Goal: Information Seeking & Learning: Learn about a topic

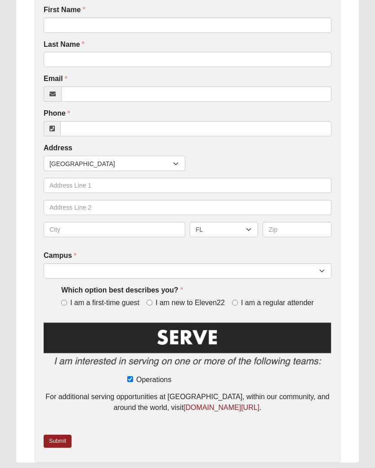
scroll to position [197, 0]
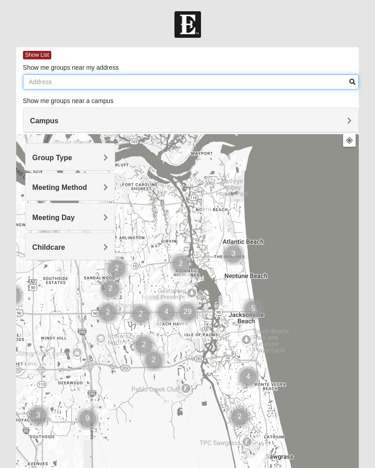
click at [268, 81] on input "Show me groups near my address" at bounding box center [191, 81] width 336 height 15
type input "Atlantic Beach"
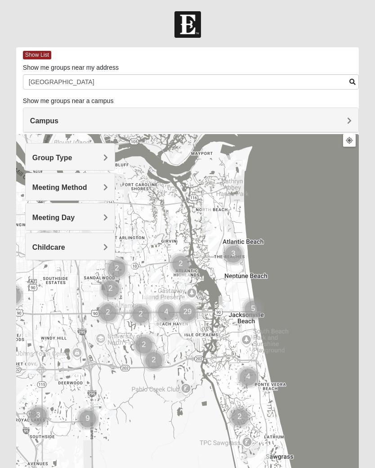
click at [40, 120] on span "Campus" at bounding box center [44, 121] width 28 height 8
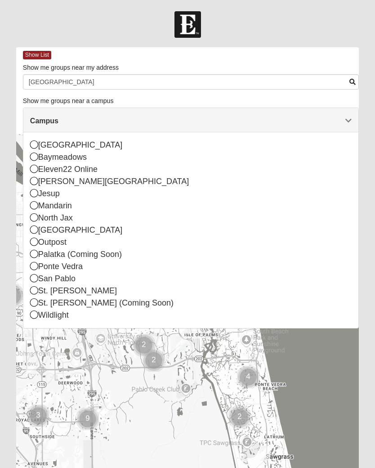
click at [35, 280] on icon at bounding box center [34, 278] width 8 height 8
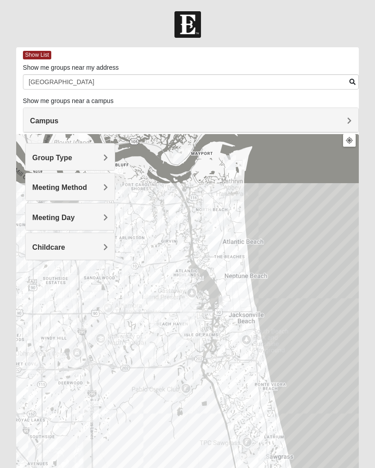
click at [94, 155] on h4 "Group Type" at bounding box center [70, 157] width 76 height 9
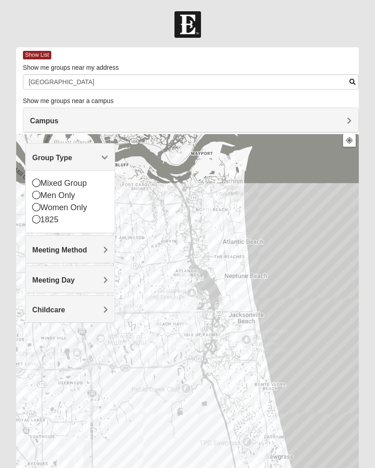
click at [41, 207] on div "Women Only" at bounding box center [70, 208] width 76 height 12
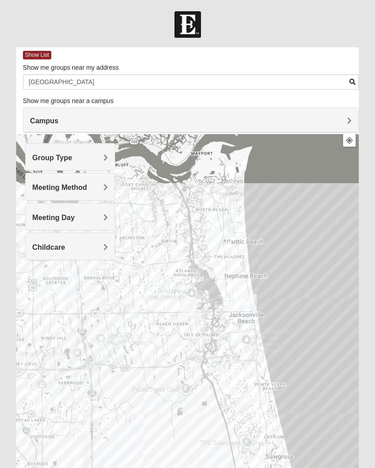
click at [92, 192] on div "Meeting Method" at bounding box center [70, 186] width 89 height 27
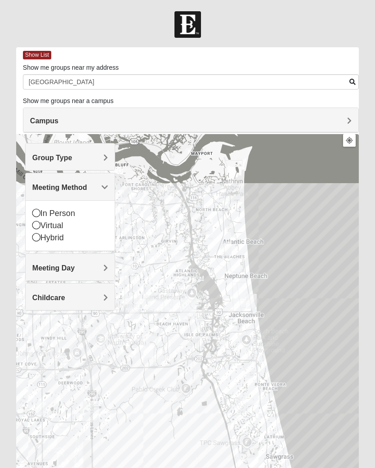
click at [357, 226] on div at bounding box center [187, 314] width 343 height 360
click at [91, 270] on h4 "Meeting Day" at bounding box center [70, 268] width 76 height 9
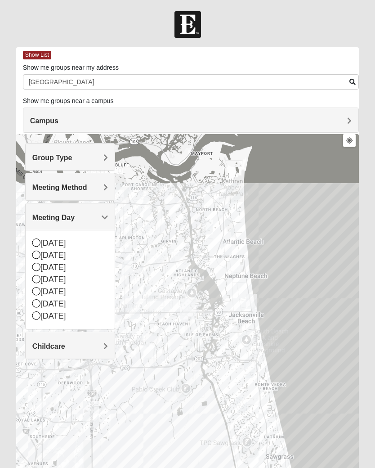
click at [332, 257] on div at bounding box center [187, 314] width 343 height 360
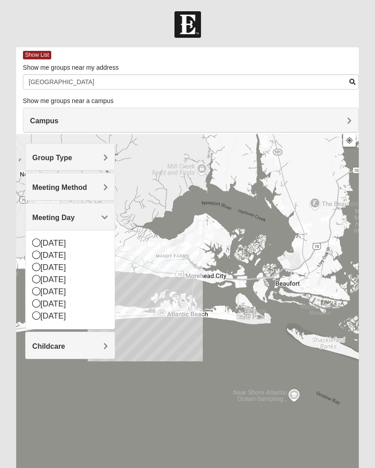
click at [94, 346] on h4 "Childcare" at bounding box center [70, 346] width 76 height 9
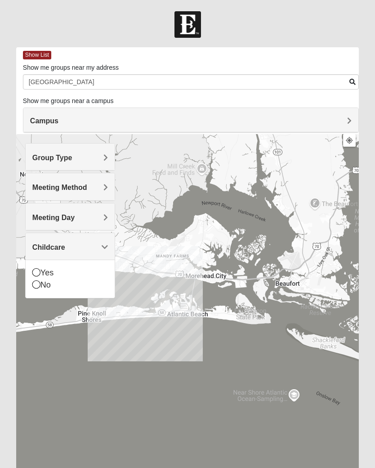
click at [40, 288] on div "No" at bounding box center [70, 285] width 76 height 12
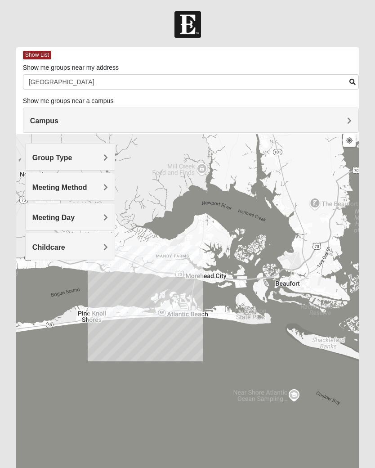
click at [49, 216] on span "Meeting Day" at bounding box center [53, 218] width 42 height 8
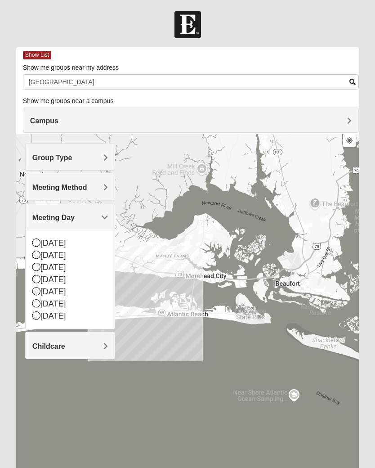
click at [35, 318] on icon at bounding box center [36, 315] width 8 height 8
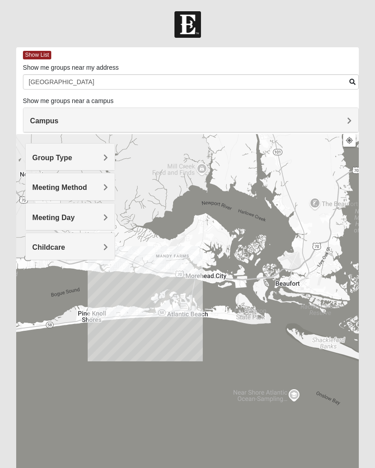
click at [52, 221] on div "Meeting Day" at bounding box center [70, 216] width 89 height 27
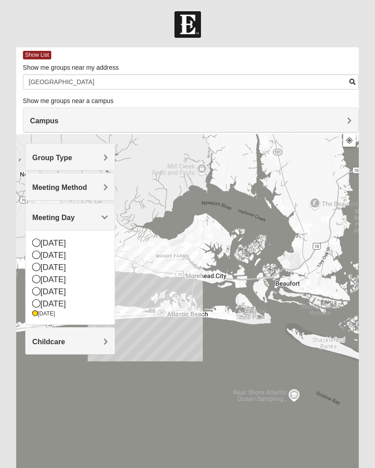
click at [41, 301] on div "[DATE]" at bounding box center [70, 304] width 76 height 12
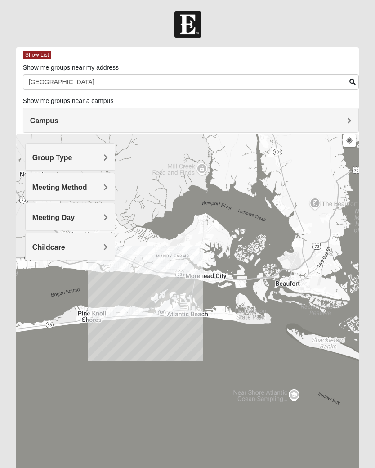
click at [95, 217] on h4 "Meeting Day" at bounding box center [70, 217] width 76 height 9
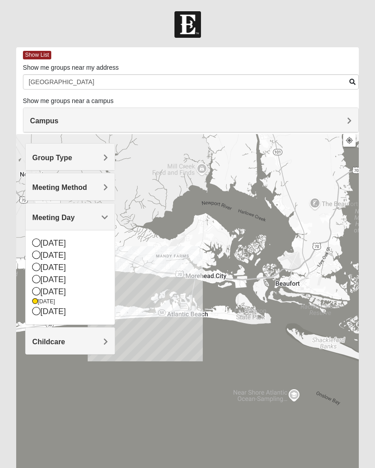
click at [41, 308] on div "[DATE]" at bounding box center [70, 312] width 76 height 12
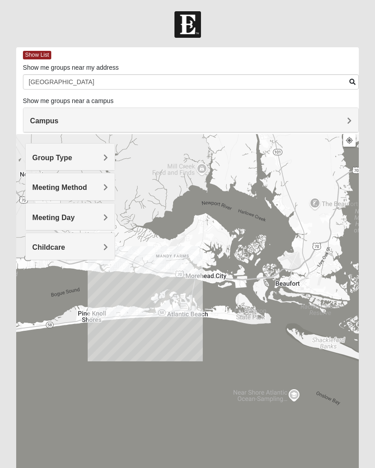
click at [100, 220] on h4 "Meeting Day" at bounding box center [70, 217] width 76 height 9
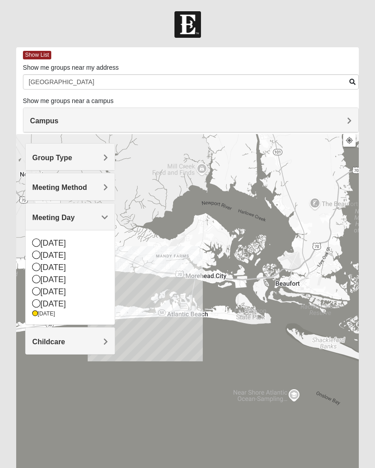
click at [41, 313] on div "[DATE]" at bounding box center [70, 314] width 76 height 8
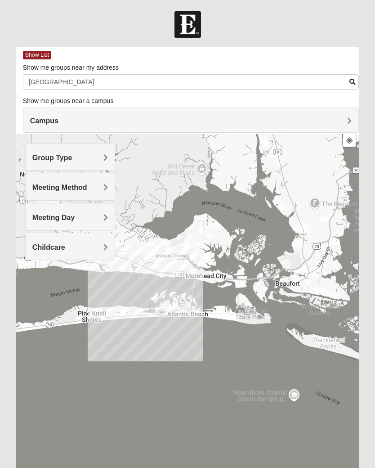
click at [97, 220] on h4 "Meeting Day" at bounding box center [70, 217] width 76 height 9
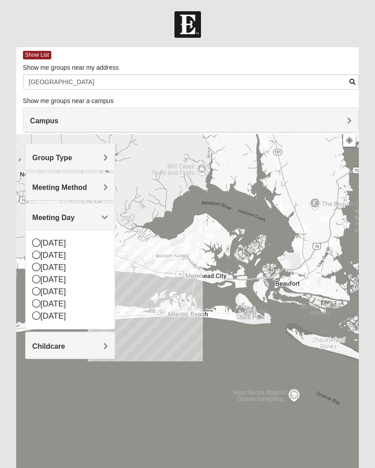
click at [41, 53] on span "Show List" at bounding box center [37, 55] width 28 height 9
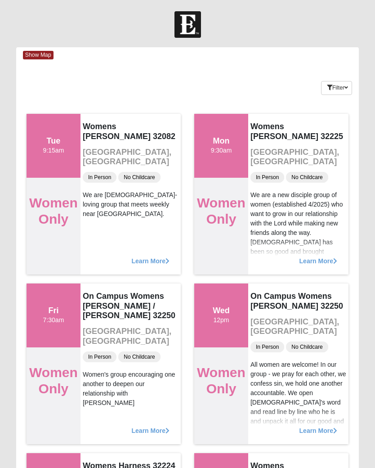
click at [325, 256] on span "Learn More" at bounding box center [319, 256] width 38 height 0
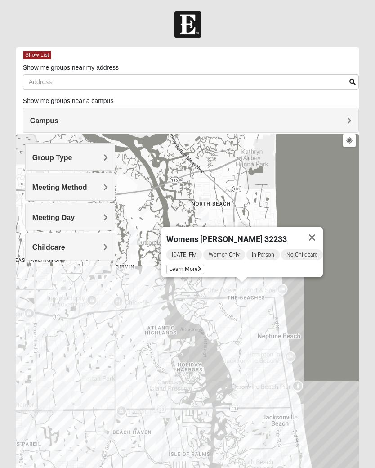
click at [211, 290] on img "Mens Boboc 32233" at bounding box center [218, 279] width 18 height 22
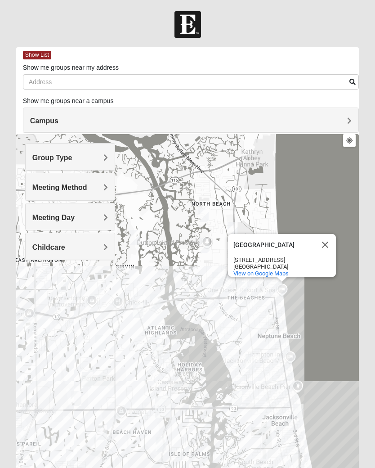
click at [202, 284] on div "[GEOGRAPHIC_DATA] [STREET_ADDRESS] View on Google Maps" at bounding box center [187, 314] width 343 height 360
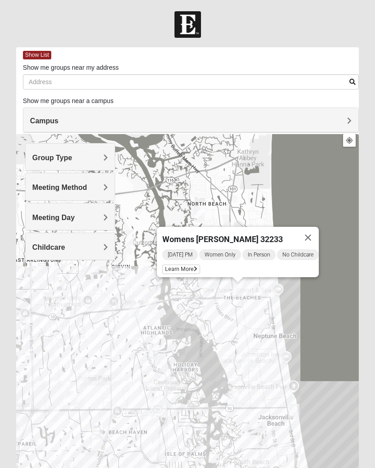
click at [237, 230] on div "Womens [PERSON_NAME] 32233" at bounding box center [229, 238] width 135 height 22
click at [168, 267] on span "Learn More" at bounding box center [181, 269] width 38 height 9
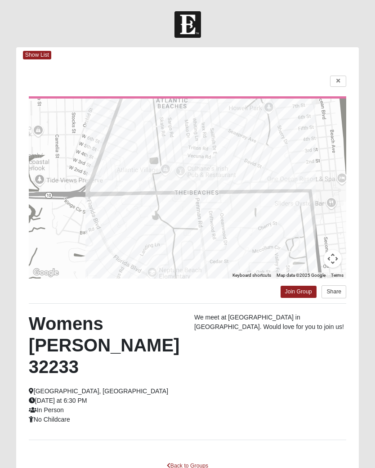
click at [193, 459] on link "Back to Groups" at bounding box center [187, 466] width 53 height 14
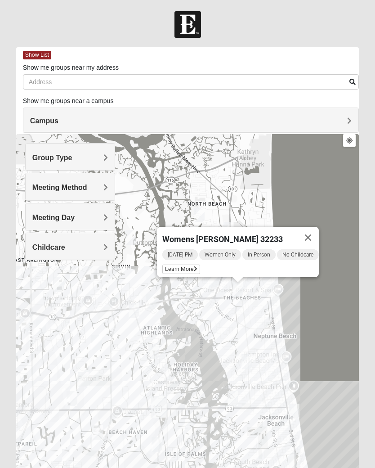
click at [319, 232] on button "Close" at bounding box center [308, 238] width 22 height 22
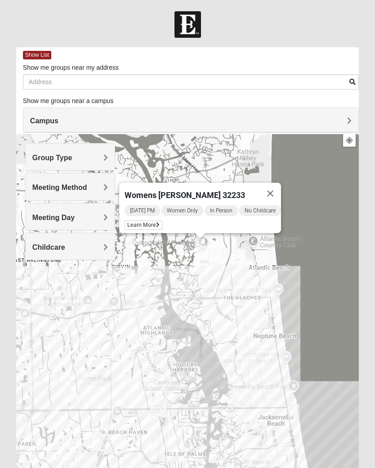
click at [137, 217] on div "[DATE] PM Women Only In Person No Childcare Learn More" at bounding box center [203, 218] width 157 height 29
click at [156, 223] on icon at bounding box center [158, 224] width 4 height 5
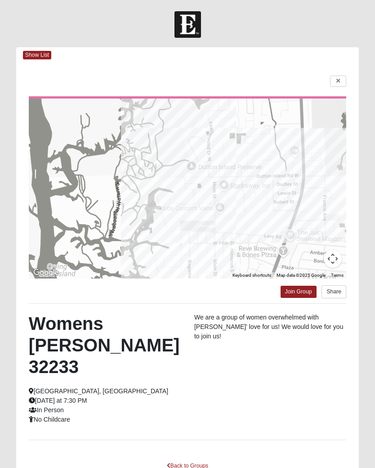
click at [31, 51] on span "Show List" at bounding box center [37, 55] width 28 height 9
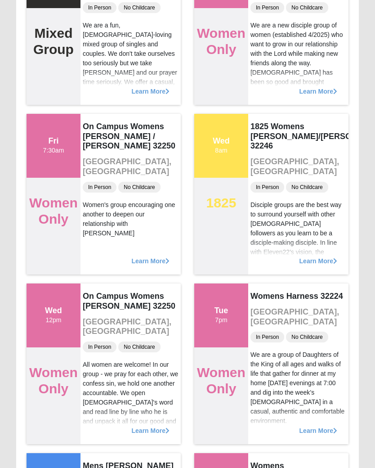
scroll to position [677, 0]
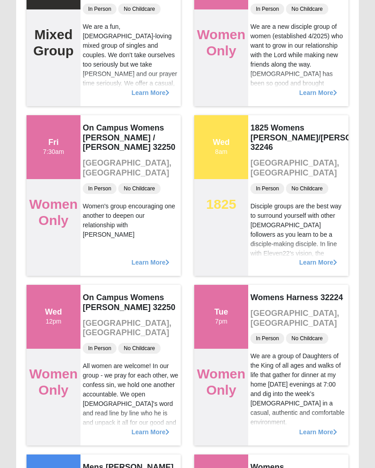
click at [155, 258] on span "Learn More" at bounding box center [151, 258] width 38 height 0
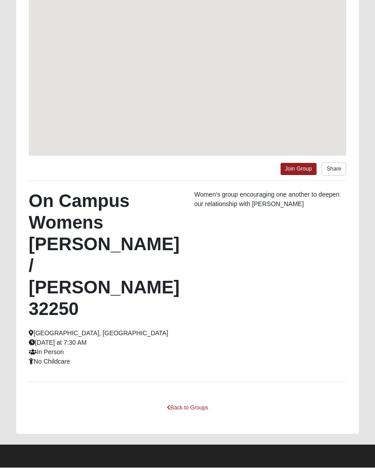
scroll to position [66, 0]
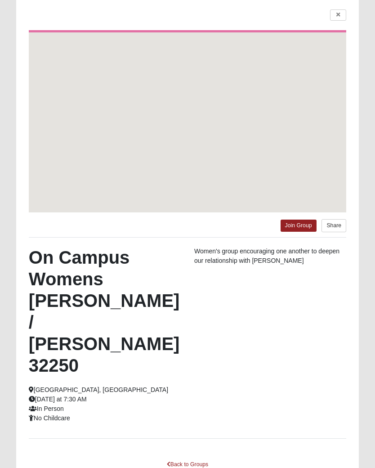
click at [143, 265] on h2 "On Campus Womens [PERSON_NAME] / [PERSON_NAME] 32250" at bounding box center [105, 312] width 152 height 130
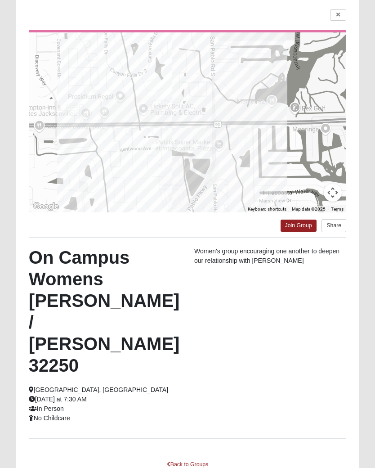
click at [194, 458] on link "Back to Groups" at bounding box center [187, 465] width 53 height 14
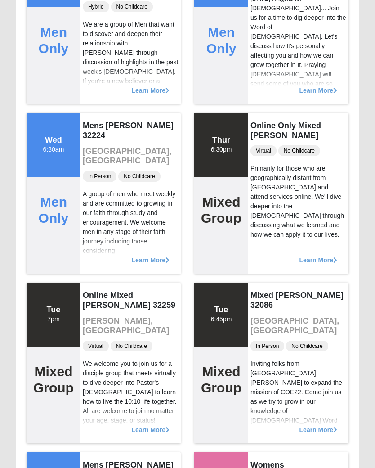
scroll to position [2375, 0]
